Goal: Task Accomplishment & Management: Manage account settings

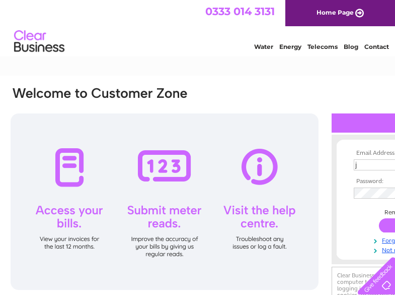
scroll to position [0, 62]
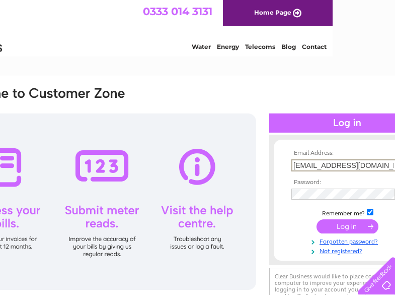
type input "jjackson@cabothighlands.com"
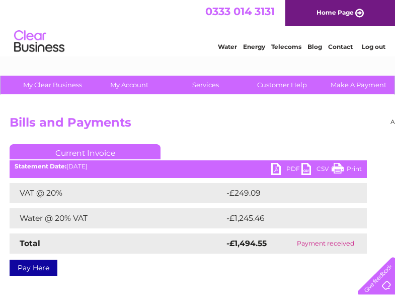
scroll to position [0, 103]
